Goal: Navigation & Orientation: Find specific page/section

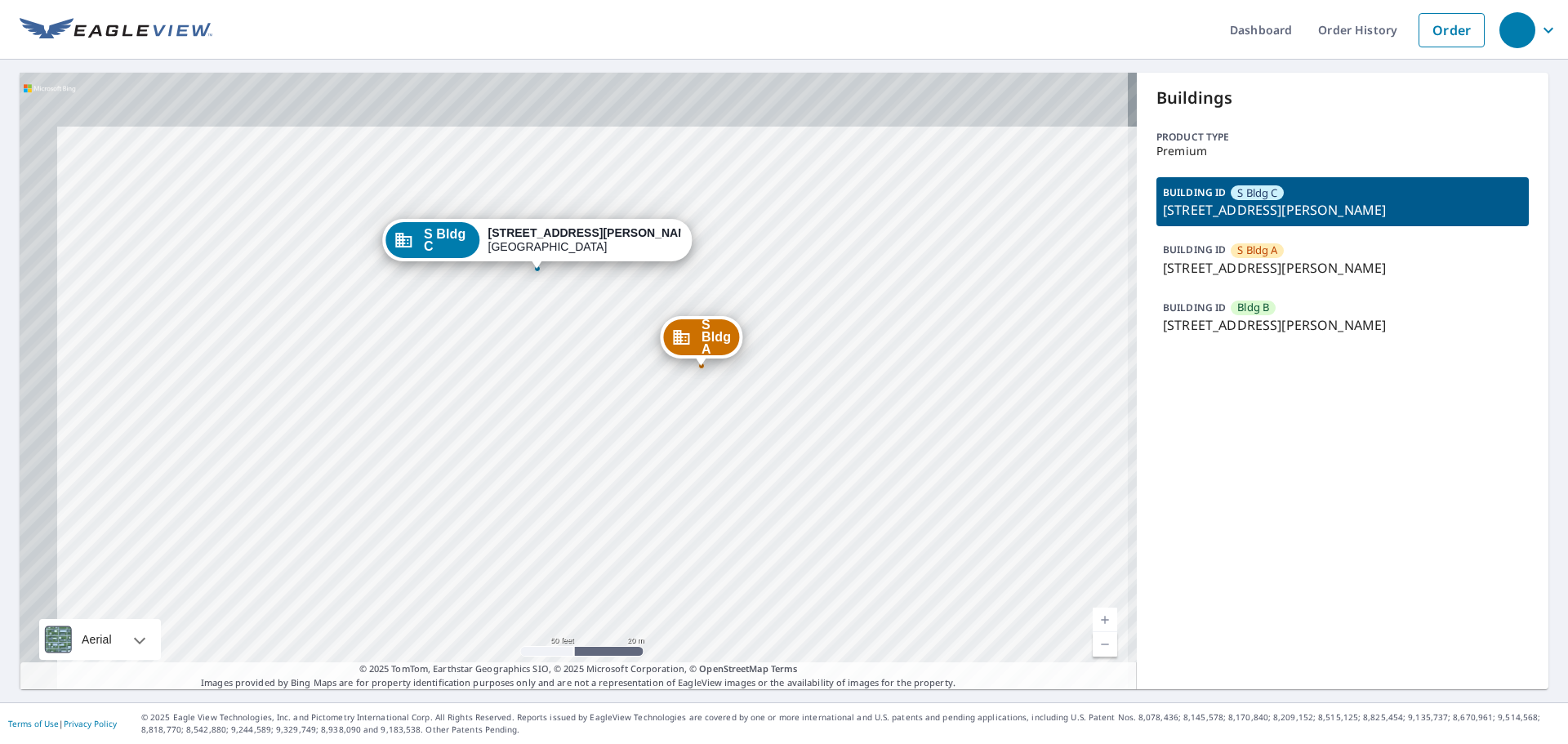
drag, startPoint x: 750, startPoint y: 551, endPoint x: 758, endPoint y: 561, distance: 12.8
click at [758, 561] on div "S Bldg A 225 Coggins Dr Pleasant Hill, CA 94523 Bldg B 225 Coggins Dr Pleasant …" at bounding box center [579, 382] width 1117 height 617
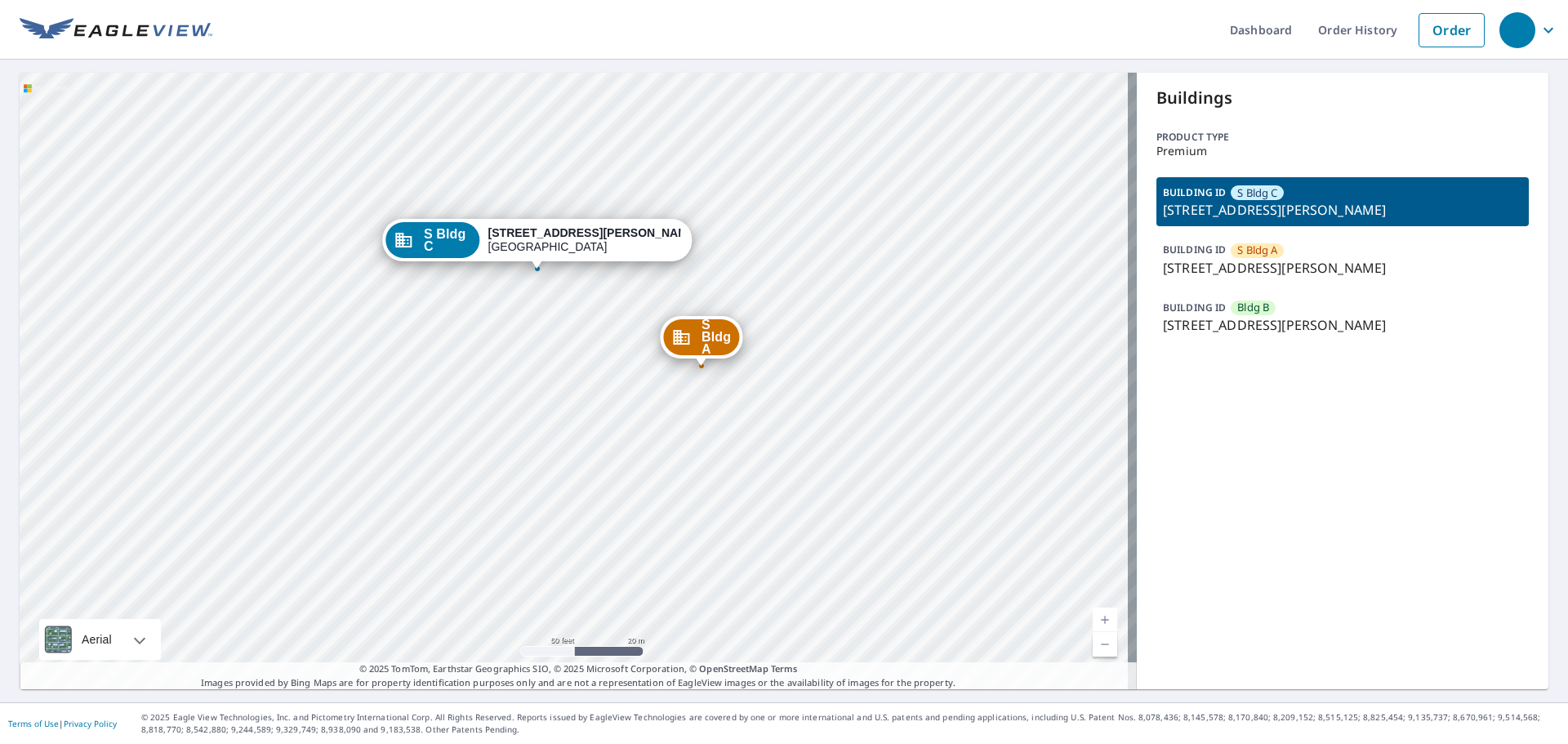
click at [462, 328] on div "S Bldg A 225 Coggins Dr Pleasant Hill, CA 94523 Bldg B 225 Coggins Dr Pleasant …" at bounding box center [579, 382] width 1117 height 617
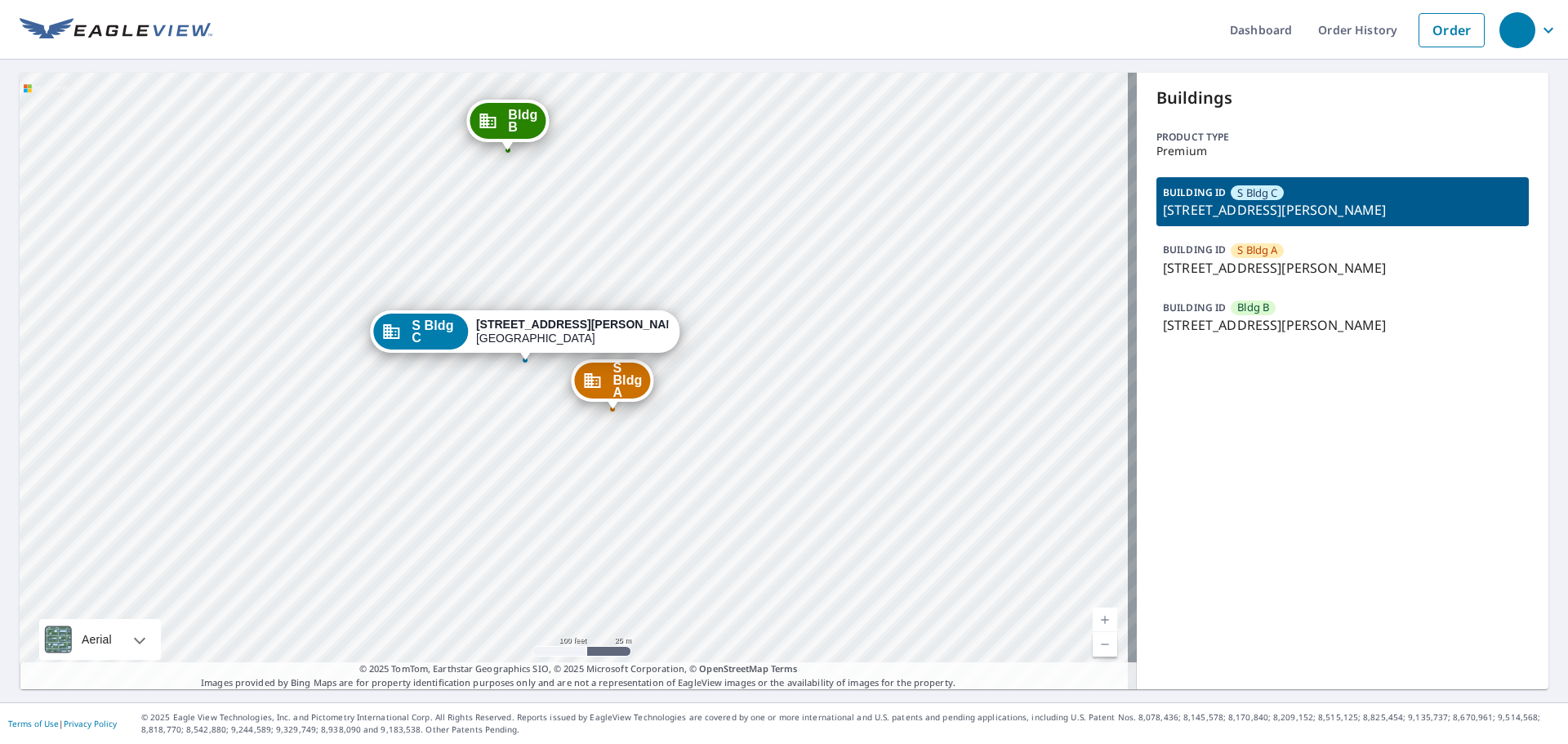
click at [1237, 305] on span "Bldg B" at bounding box center [1253, 308] width 32 height 16
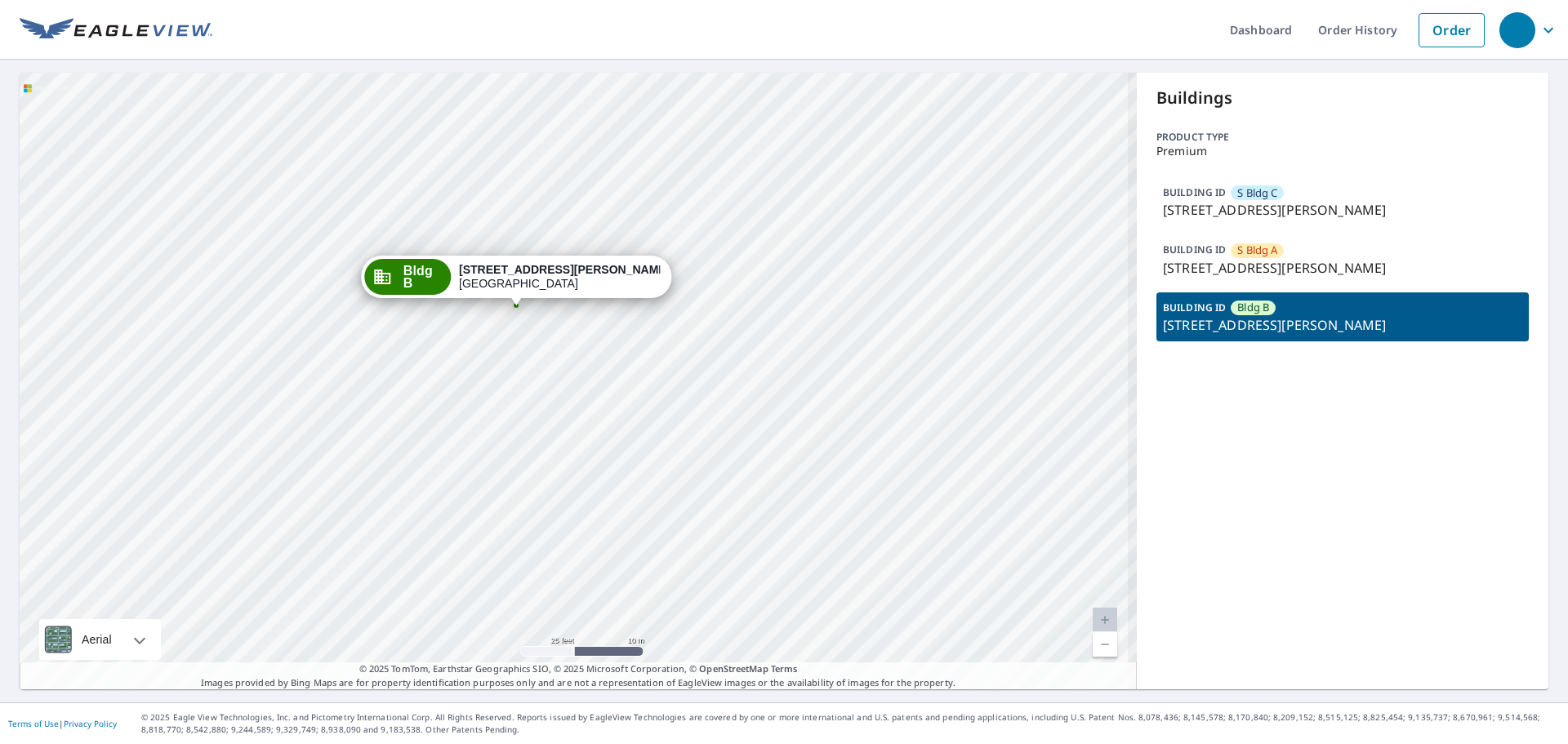
drag, startPoint x: 566, startPoint y: 380, endPoint x: 542, endPoint y: 552, distance: 173.7
click at [542, 552] on div "S Bldg C [STREET_ADDRESS][GEOGRAPHIC_DATA][PERSON_NAME] A [STREET_ADDRESS][GEOG…" at bounding box center [579, 382] width 1117 height 617
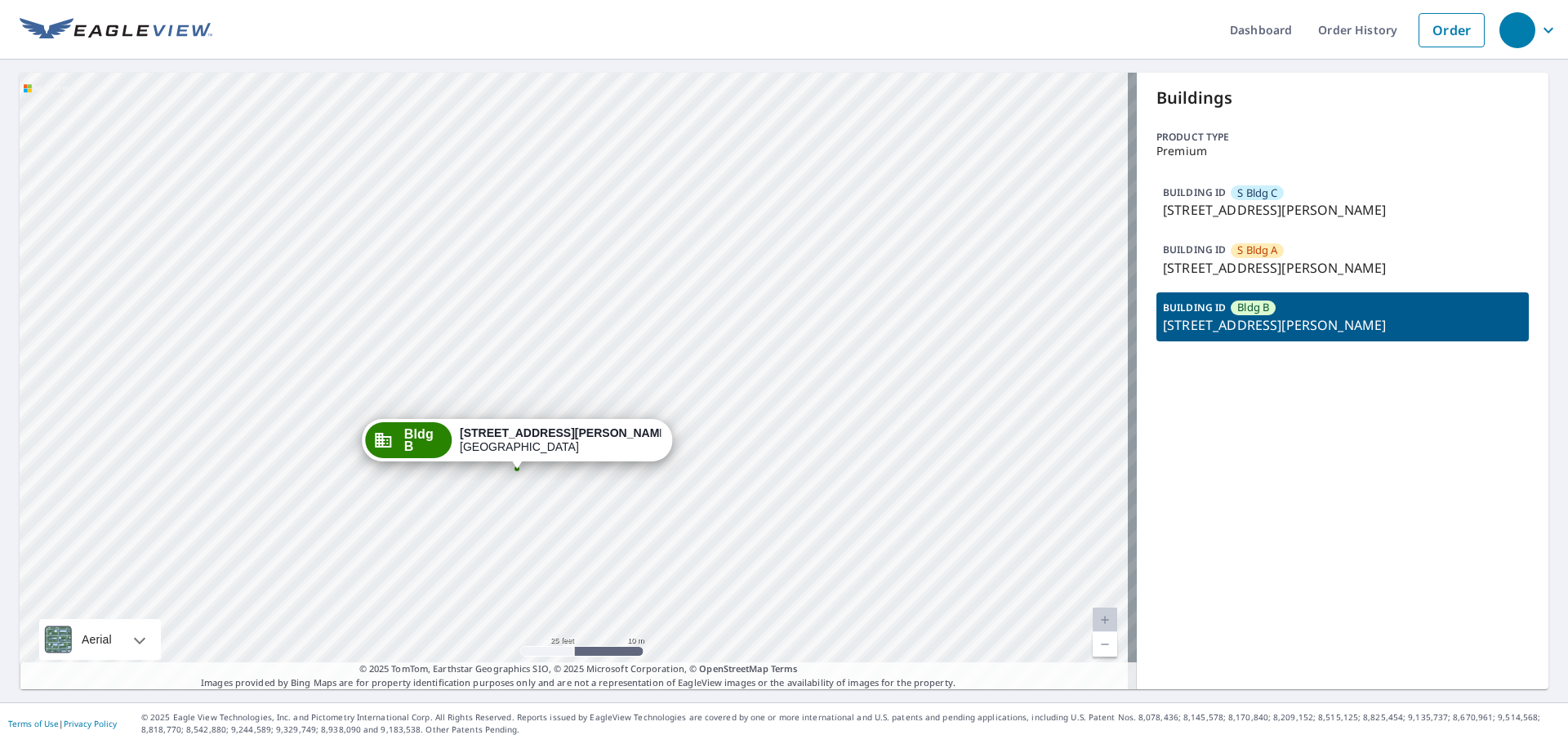
drag, startPoint x: 550, startPoint y: 320, endPoint x: 551, endPoint y: 483, distance: 163.0
click at [551, 483] on div "S Bldg C [STREET_ADDRESS][GEOGRAPHIC_DATA][PERSON_NAME] A [STREET_ADDRESS][GEOG…" at bounding box center [579, 382] width 1117 height 617
